Goal: Task Accomplishment & Management: Complete application form

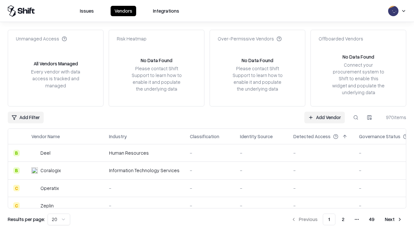
click at [324, 117] on link "Add Vendor" at bounding box center [324, 118] width 40 height 12
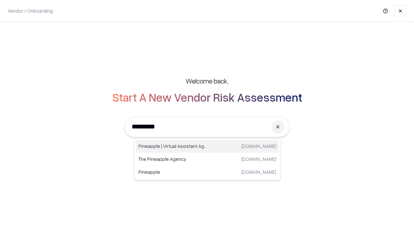
click at [207, 146] on div "Pineapple | Virtual Assistant Agency [DOMAIN_NAME]" at bounding box center [207, 146] width 143 height 13
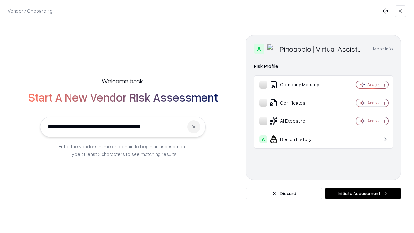
type input "**********"
click at [363, 193] on button "Initiate Assessment" at bounding box center [363, 194] width 76 height 12
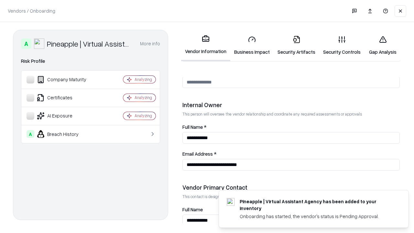
scroll to position [335, 0]
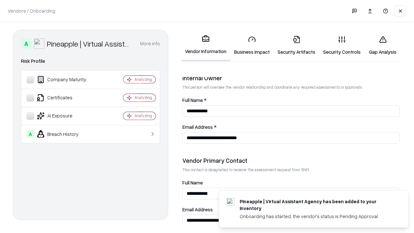
click at [252, 45] on link "Business Impact" at bounding box center [251, 45] width 43 height 30
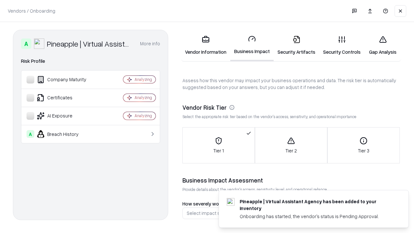
click at [296, 45] on link "Security Artifacts" at bounding box center [297, 45] width 46 height 30
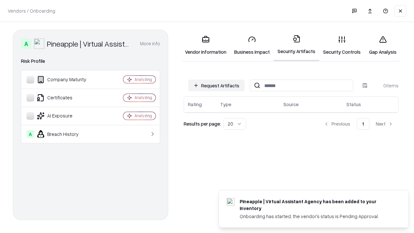
click at [216, 85] on button "Request Artifacts" at bounding box center [216, 86] width 56 height 12
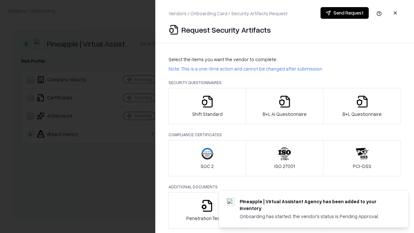
click at [207, 106] on icon "button" at bounding box center [207, 101] width 13 height 13
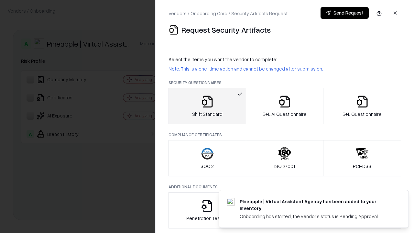
click at [344, 13] on button "Send Request" at bounding box center [344, 13] width 48 height 12
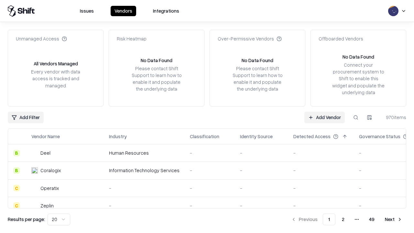
click at [356, 117] on button at bounding box center [356, 118] width 12 height 12
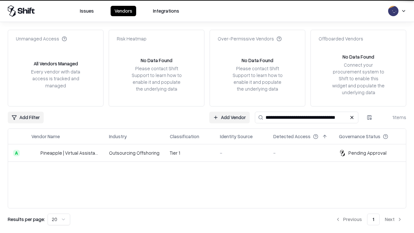
type input "**********"
click at [211, 153] on td "Tier 1" at bounding box center [190, 152] width 50 height 17
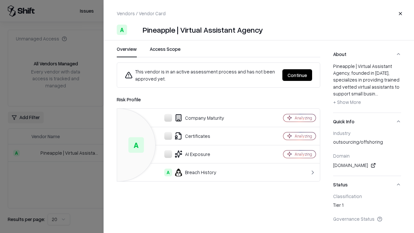
click at [297, 75] on button "Continue" at bounding box center [297, 75] width 30 height 12
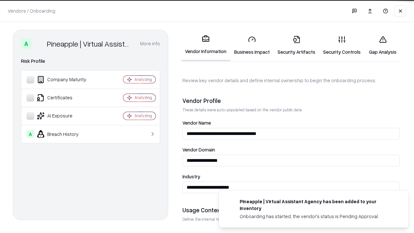
click at [296, 45] on link "Security Artifacts" at bounding box center [297, 45] width 46 height 30
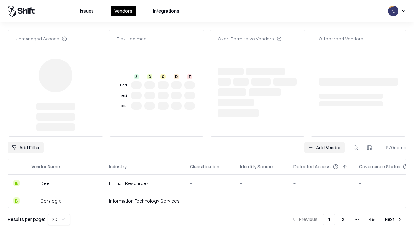
click at [324, 147] on link "Add Vendor" at bounding box center [324, 148] width 40 height 12
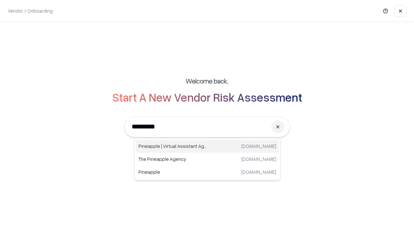
click at [207, 146] on div "Pineapple | Virtual Assistant Agency [DOMAIN_NAME]" at bounding box center [207, 146] width 143 height 13
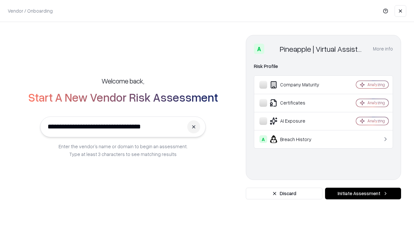
type input "**********"
click at [363, 193] on button "Initiate Assessment" at bounding box center [363, 194] width 76 height 12
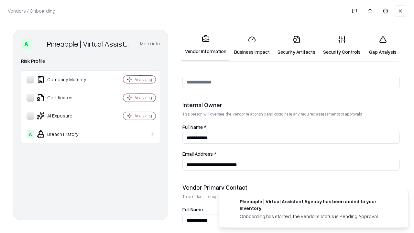
scroll to position [335, 0]
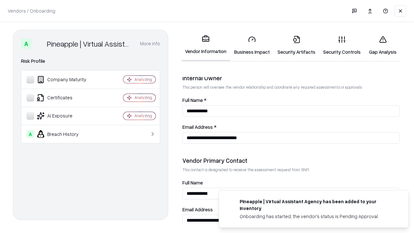
click at [383, 45] on link "Gap Analysis" at bounding box center [382, 45] width 37 height 30
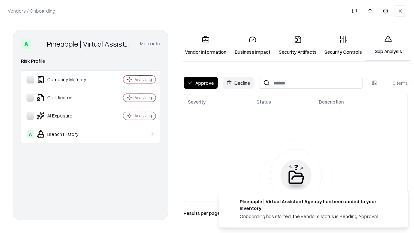
click at [200, 83] on button "Approve" at bounding box center [201, 83] width 34 height 12
